Goal: Understand process/instructions: Learn about a topic

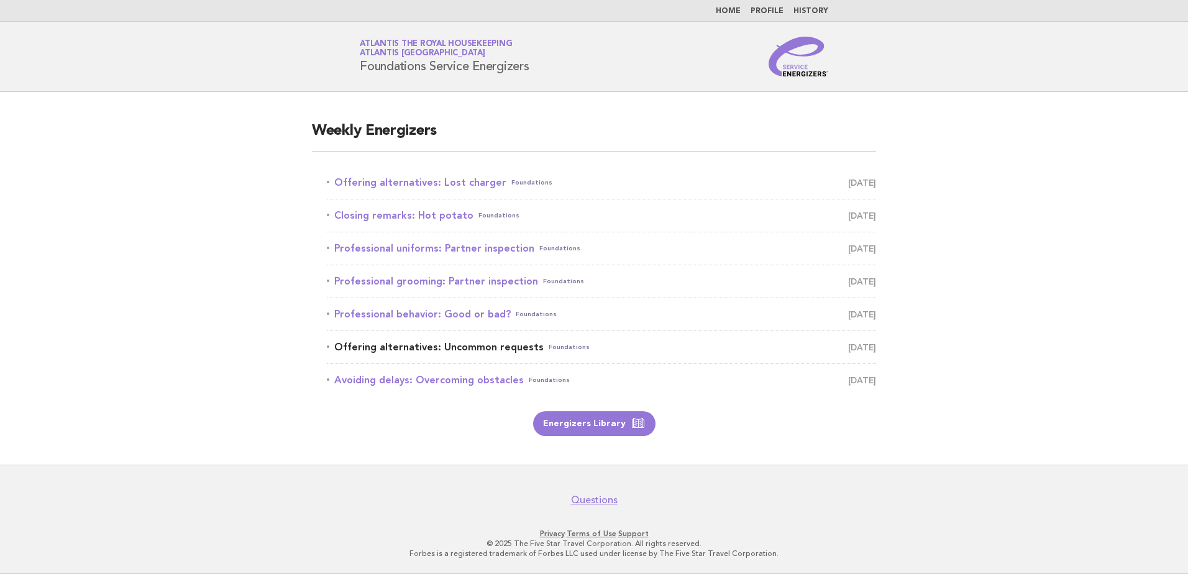
click at [498, 346] on link "Offering alternatives: Uncommon requests Foundations October 4" at bounding box center [601, 347] width 549 height 17
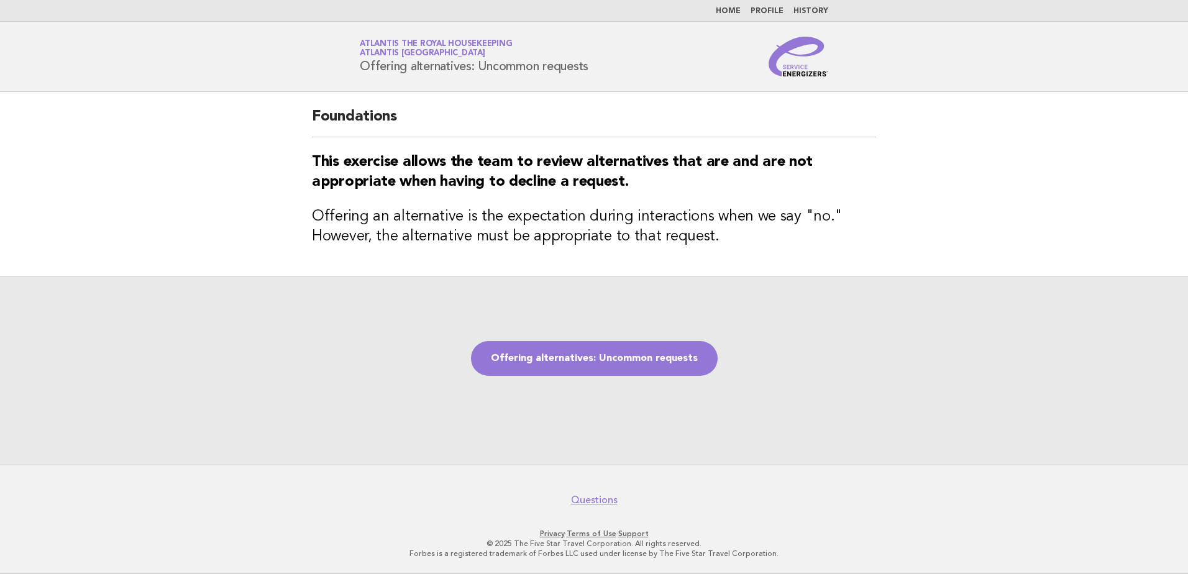
click at [731, 11] on link "Home" at bounding box center [728, 10] width 25 height 7
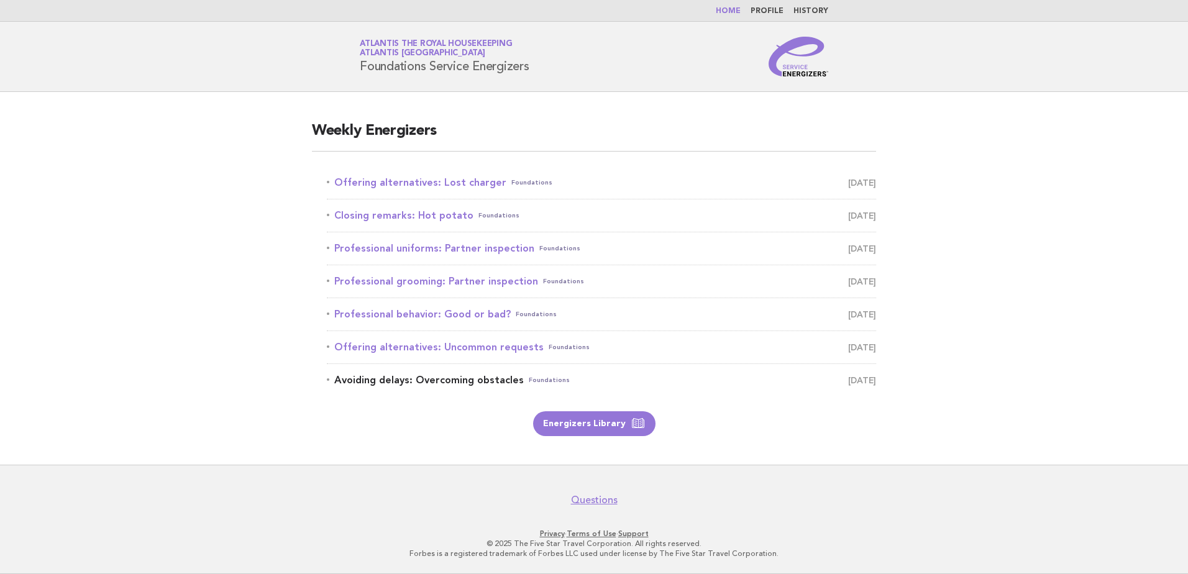
click at [446, 383] on link "Avoiding delays: Overcoming obstacles Foundations October 5" at bounding box center [601, 380] width 549 height 17
click at [406, 183] on link "Offering alternatives: Lost charger Foundations September 29" at bounding box center [601, 182] width 549 height 17
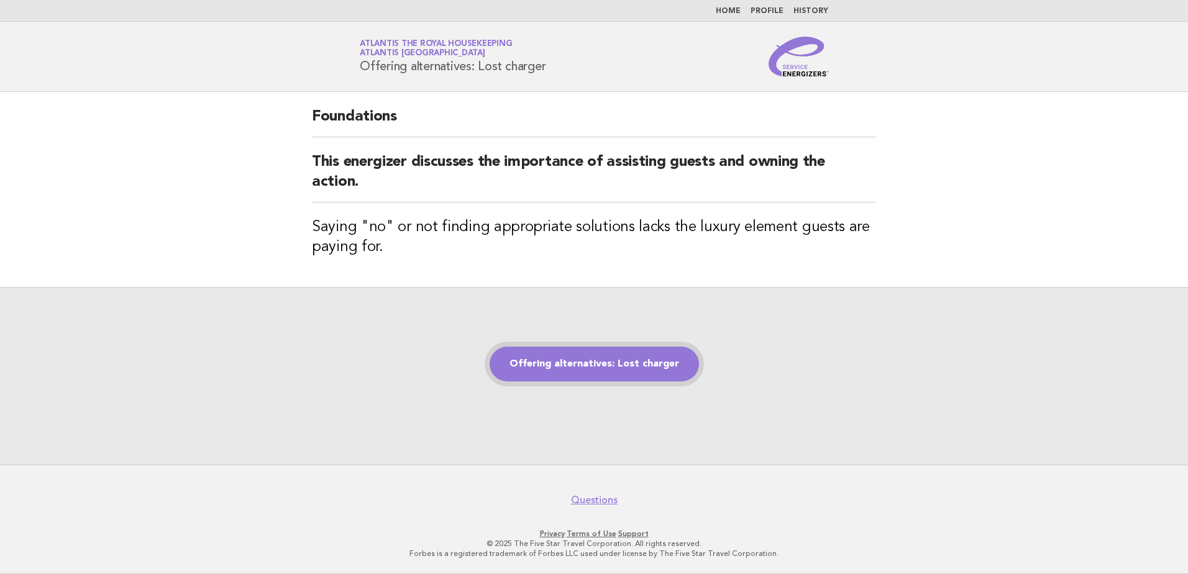
click at [539, 362] on link "Offering alternatives: Lost charger" at bounding box center [594, 364] width 209 height 35
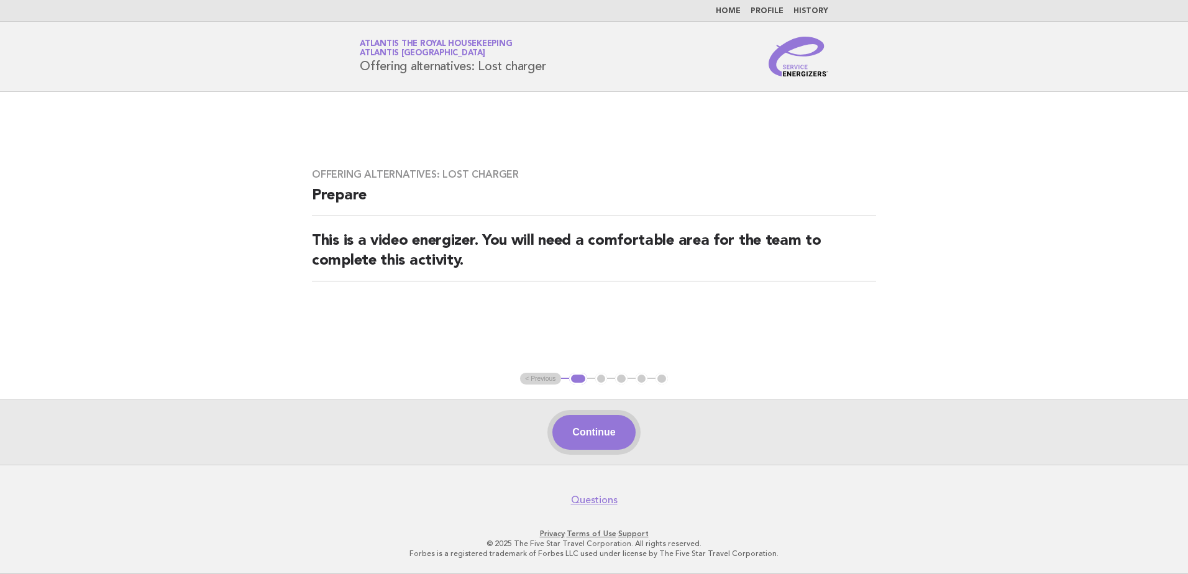
click at [605, 439] on button "Continue" at bounding box center [594, 432] width 83 height 35
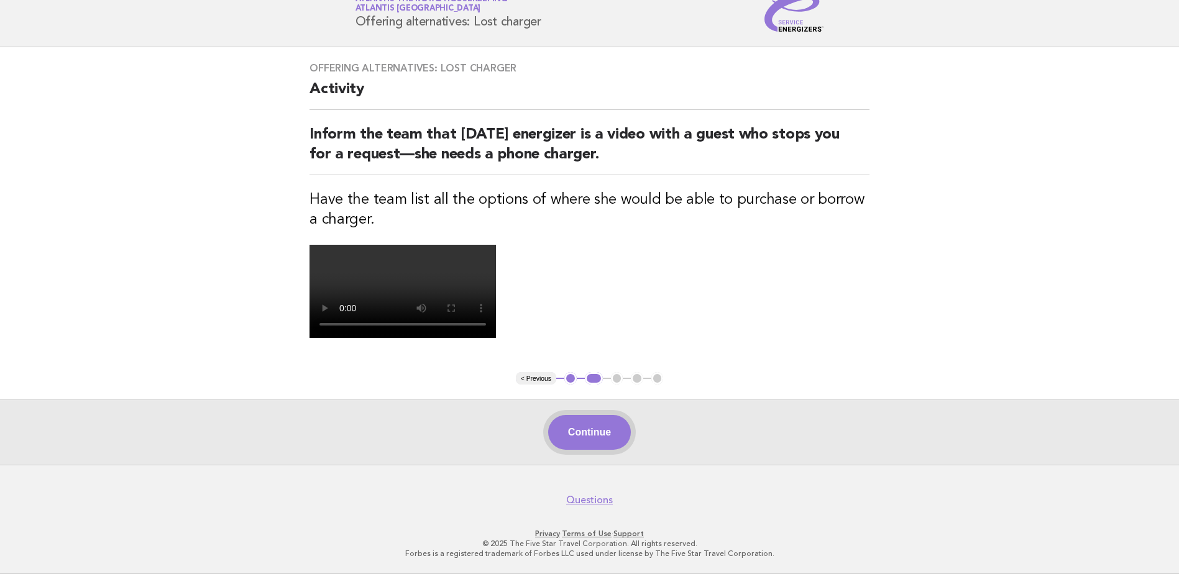
click at [579, 429] on button "Continue" at bounding box center [589, 432] width 83 height 35
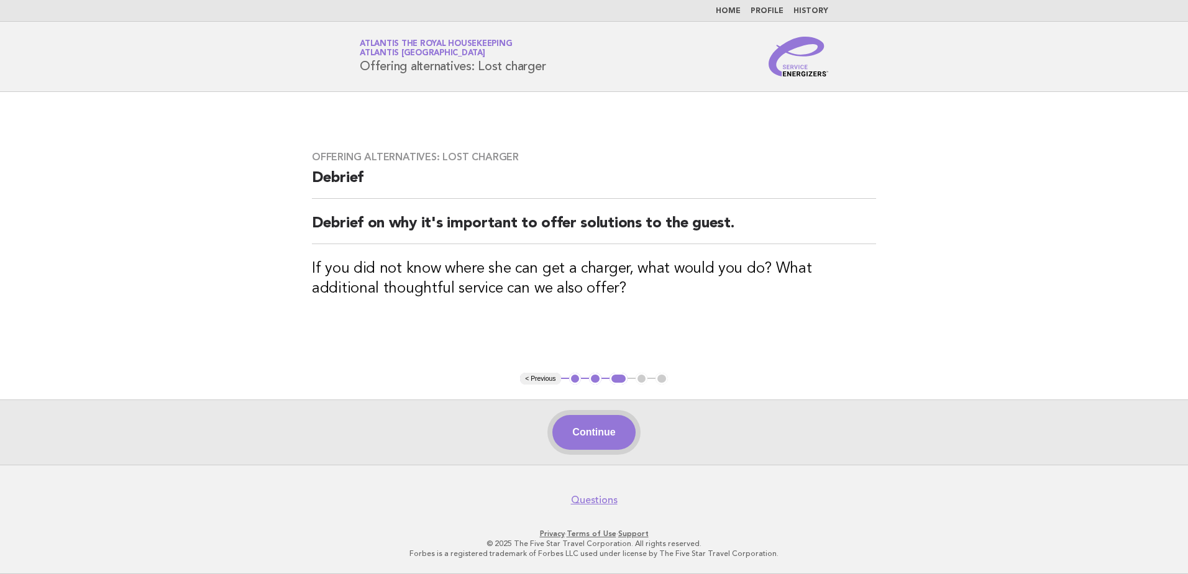
click at [598, 424] on button "Continue" at bounding box center [594, 432] width 83 height 35
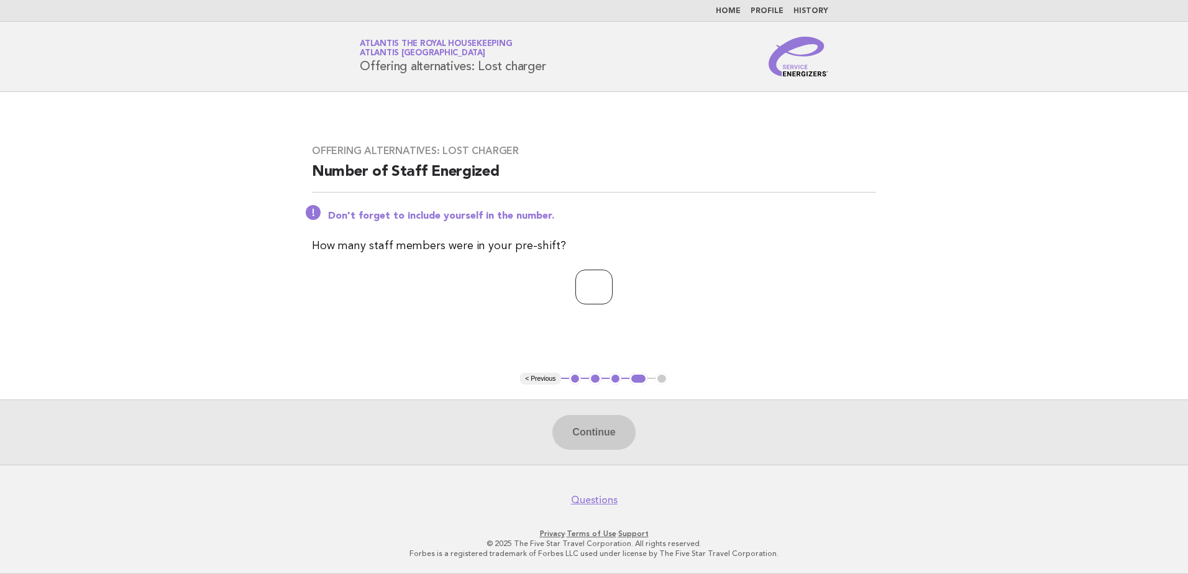
click at [592, 281] on input "number" at bounding box center [594, 287] width 37 height 35
type input "**"
click at [599, 438] on button "Continue" at bounding box center [594, 432] width 83 height 35
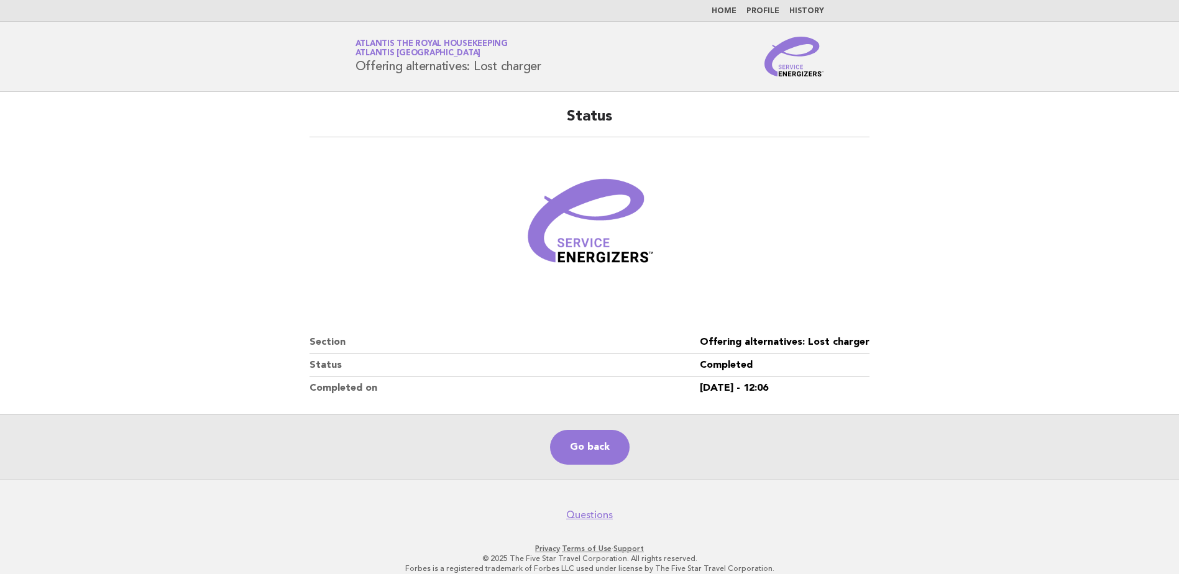
click at [728, 7] on link "Home" at bounding box center [724, 10] width 25 height 7
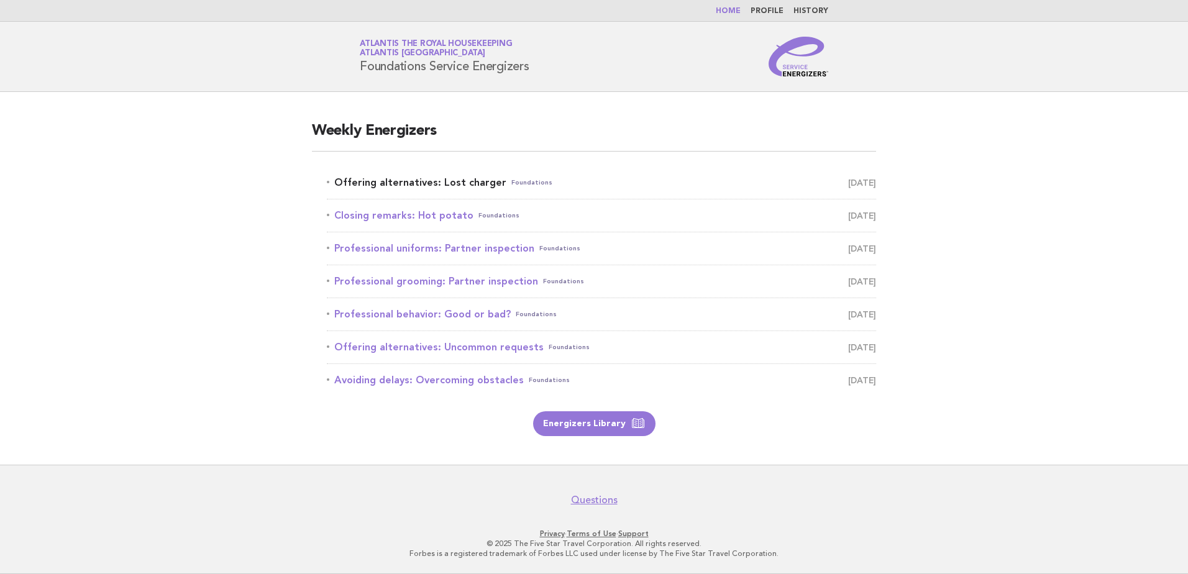
click at [445, 181] on link "Offering alternatives: Lost charger Foundations [DATE]" at bounding box center [601, 182] width 549 height 17
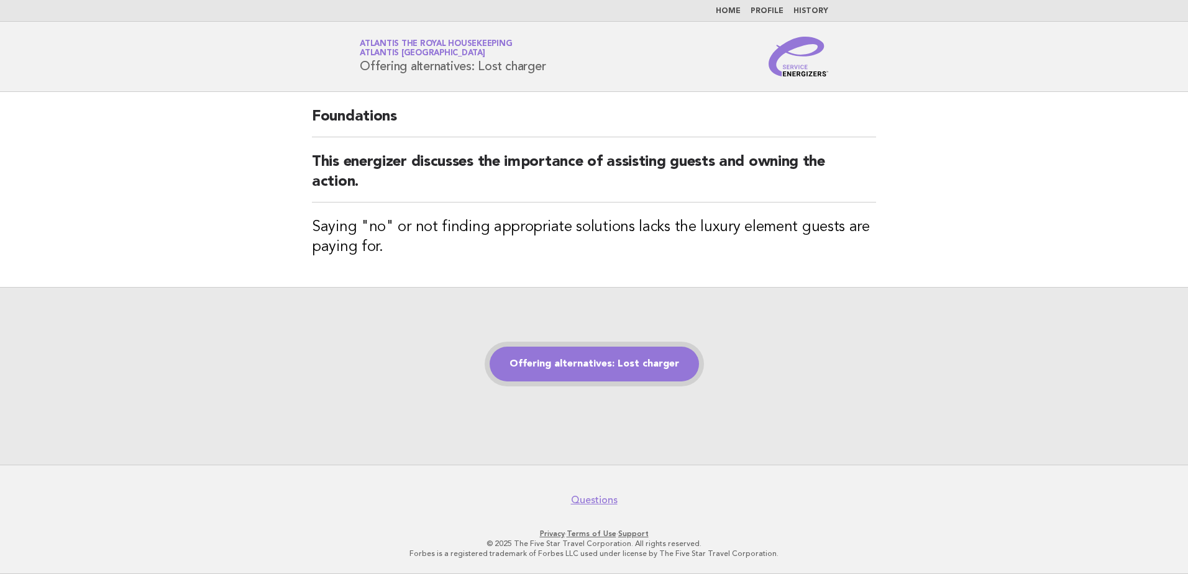
click at [572, 365] on link "Offering alternatives: Lost charger" at bounding box center [594, 364] width 209 height 35
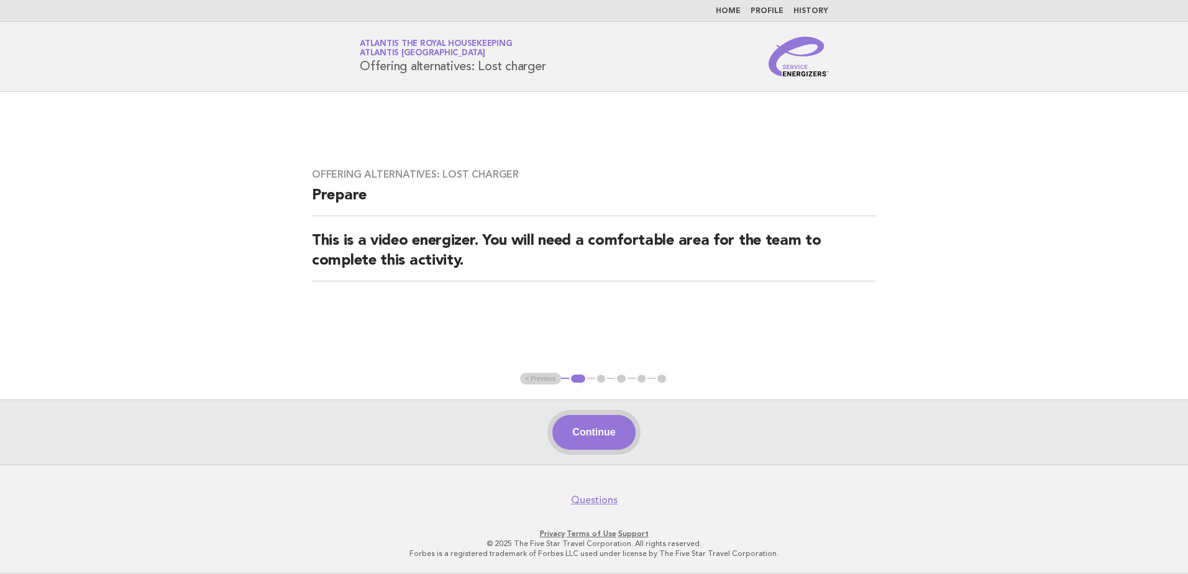
click at [594, 426] on button "Continue" at bounding box center [594, 432] width 83 height 35
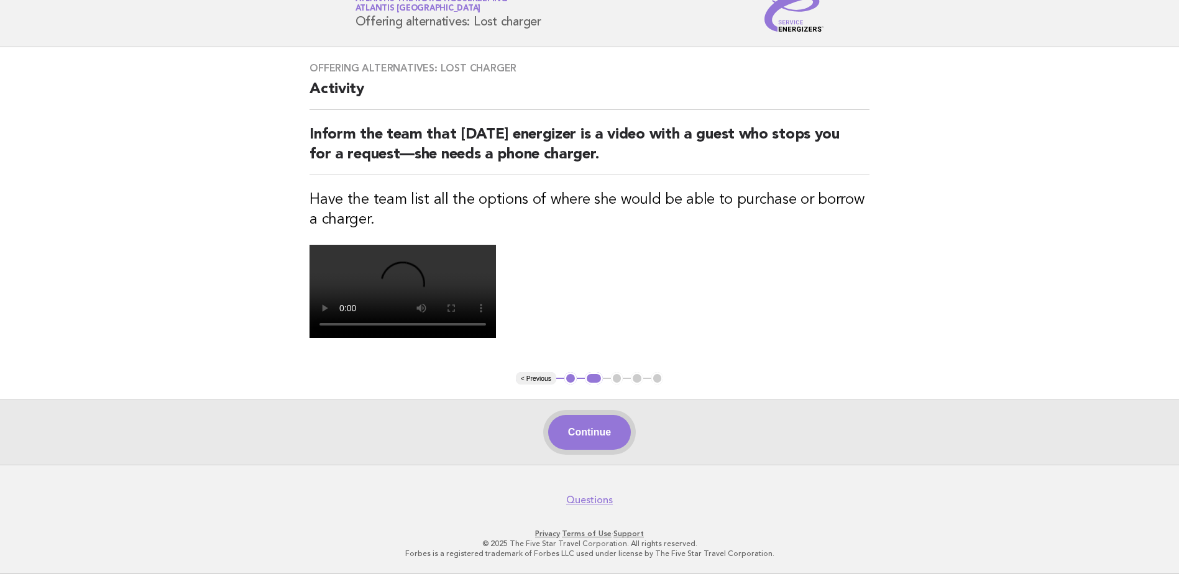
click at [602, 417] on button "Continue" at bounding box center [589, 432] width 83 height 35
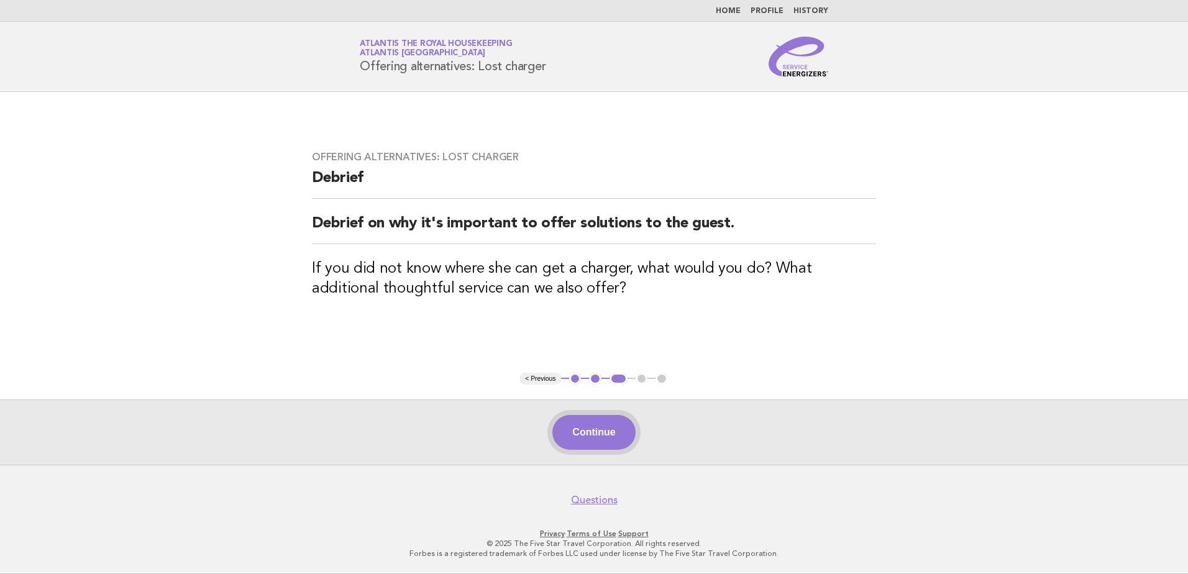
click at [605, 447] on button "Continue" at bounding box center [594, 432] width 83 height 35
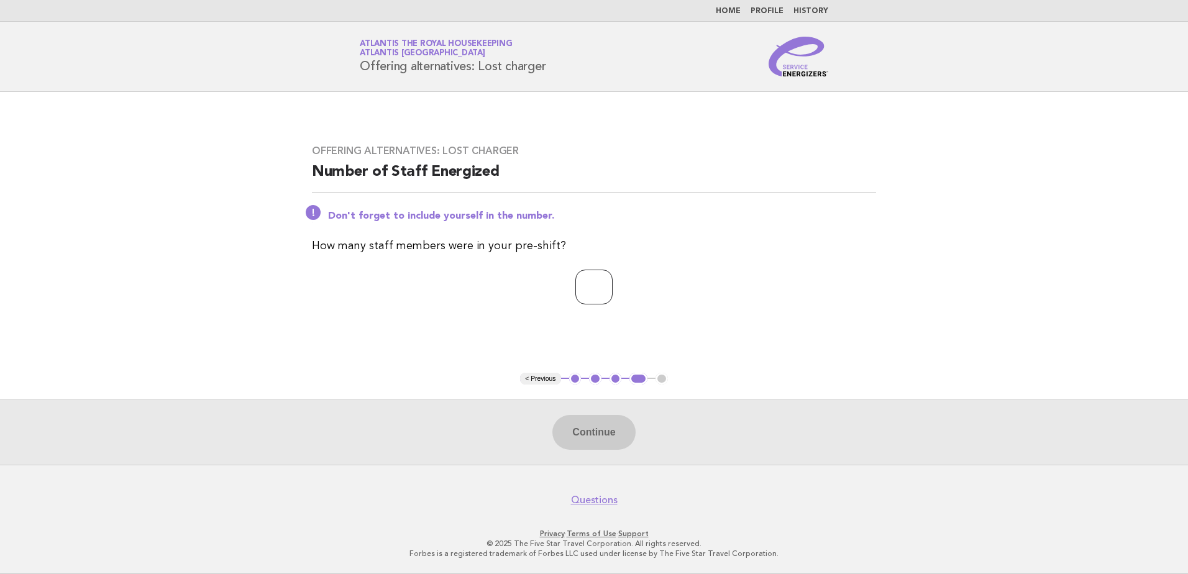
click at [606, 285] on input "number" at bounding box center [594, 287] width 37 height 35
type input "**"
click at [575, 432] on button "Continue" at bounding box center [594, 432] width 83 height 35
